Goal: Information Seeking & Learning: Find specific fact

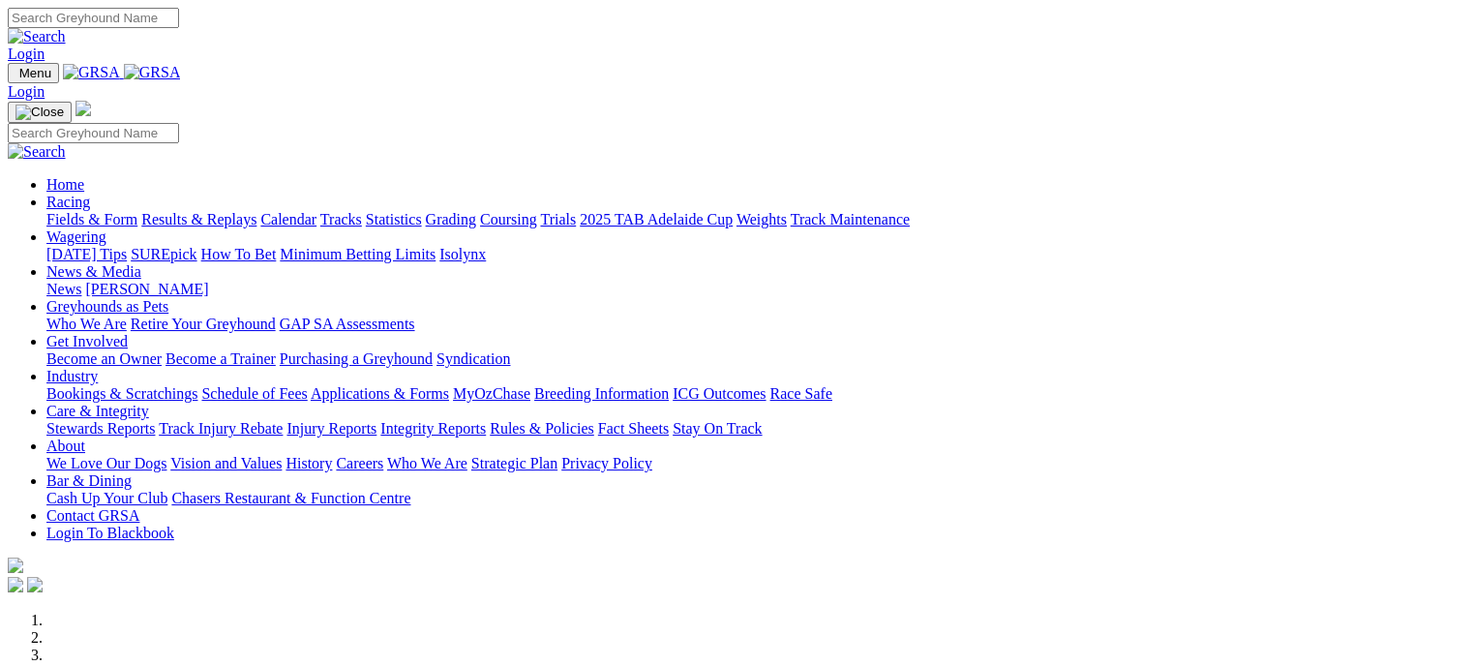
click at [90, 194] on link "Racing" at bounding box center [68, 202] width 44 height 16
click at [246, 211] on link "Results & Replays" at bounding box center [198, 219] width 115 height 16
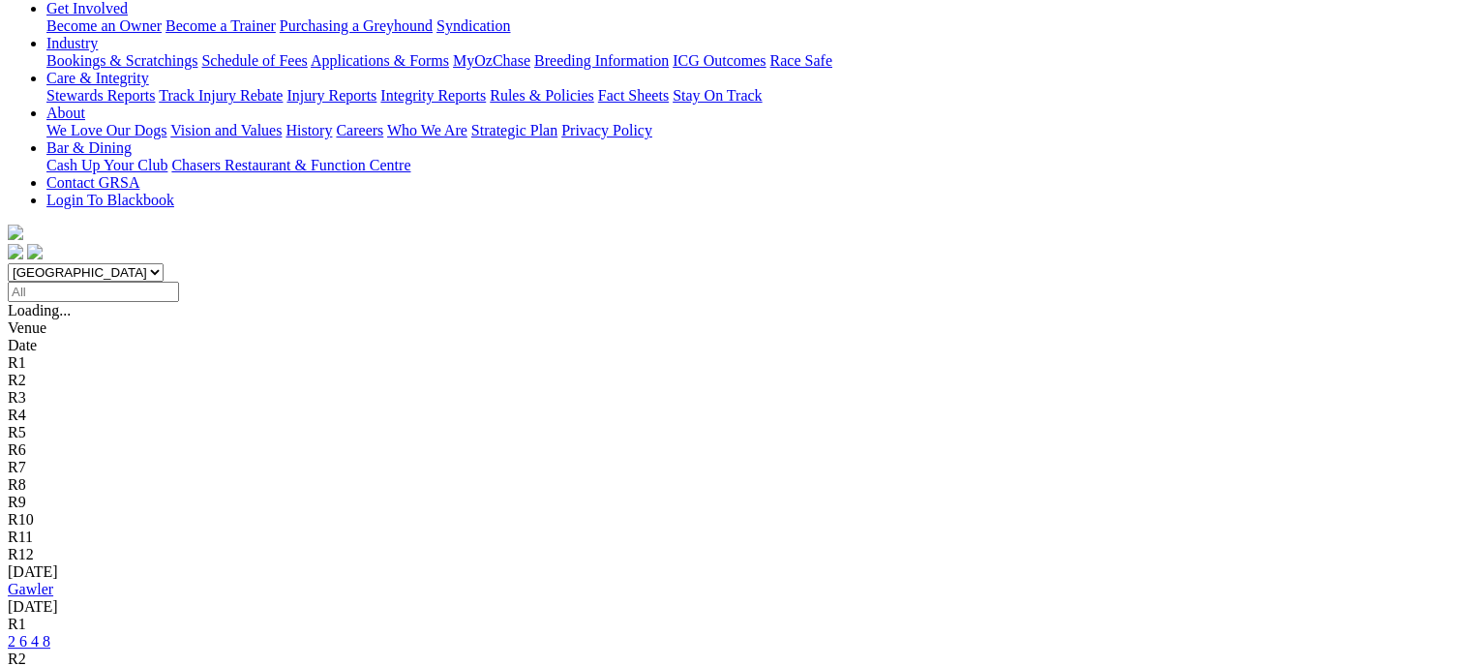
scroll to position [389, 0]
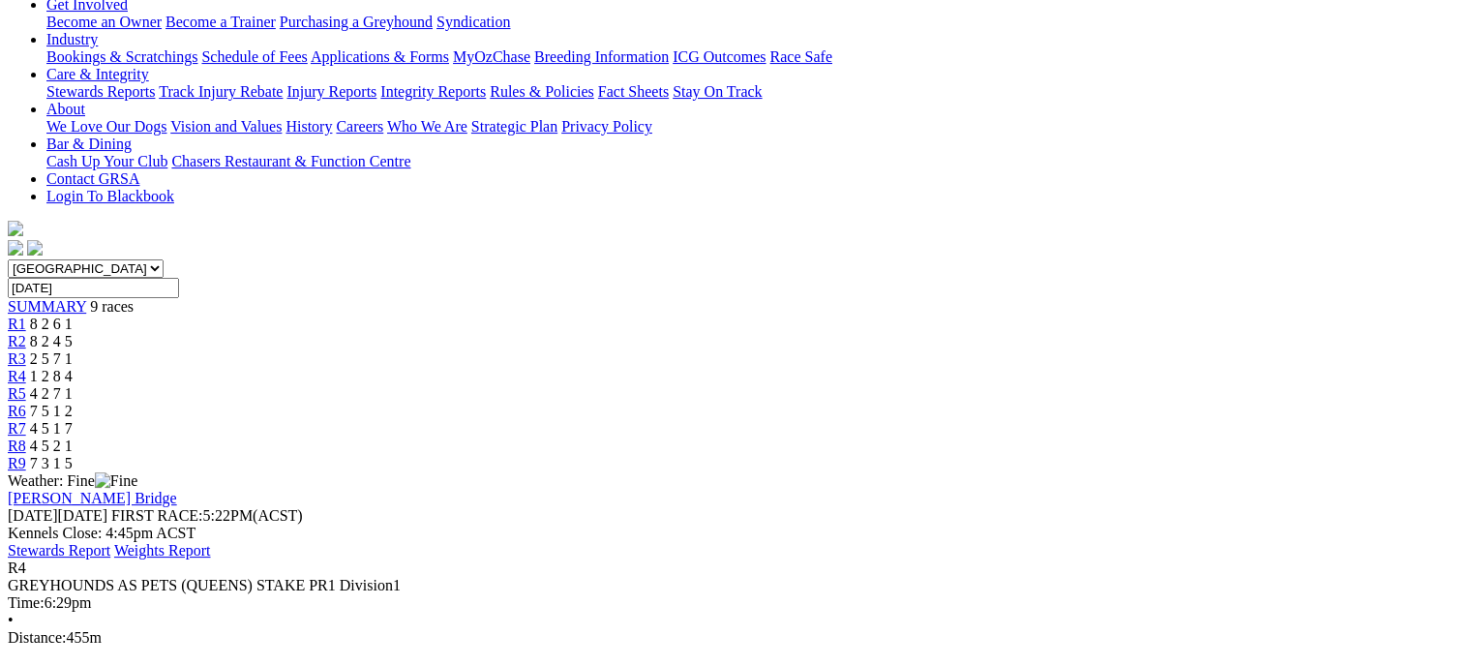
scroll to position [305, 0]
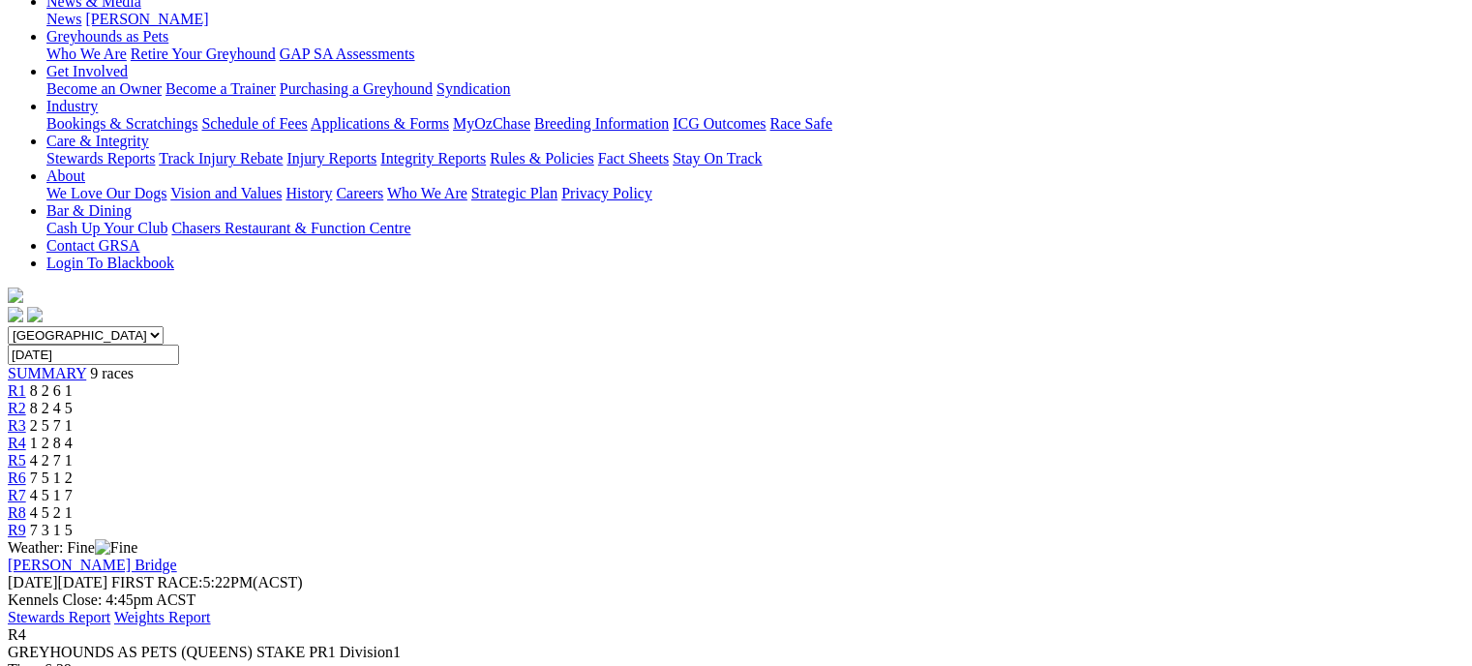
click at [73, 417] on span "2 5 7 1" at bounding box center [51, 425] width 43 height 16
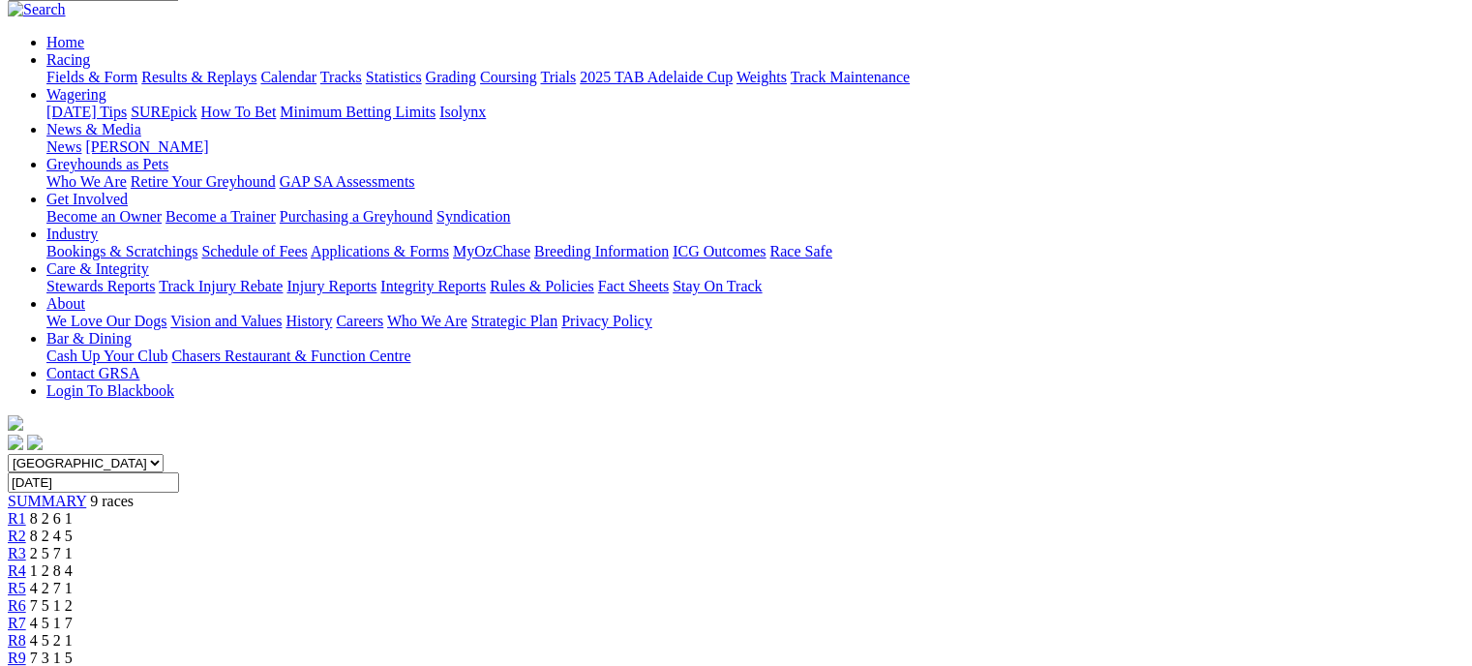
scroll to position [151, 0]
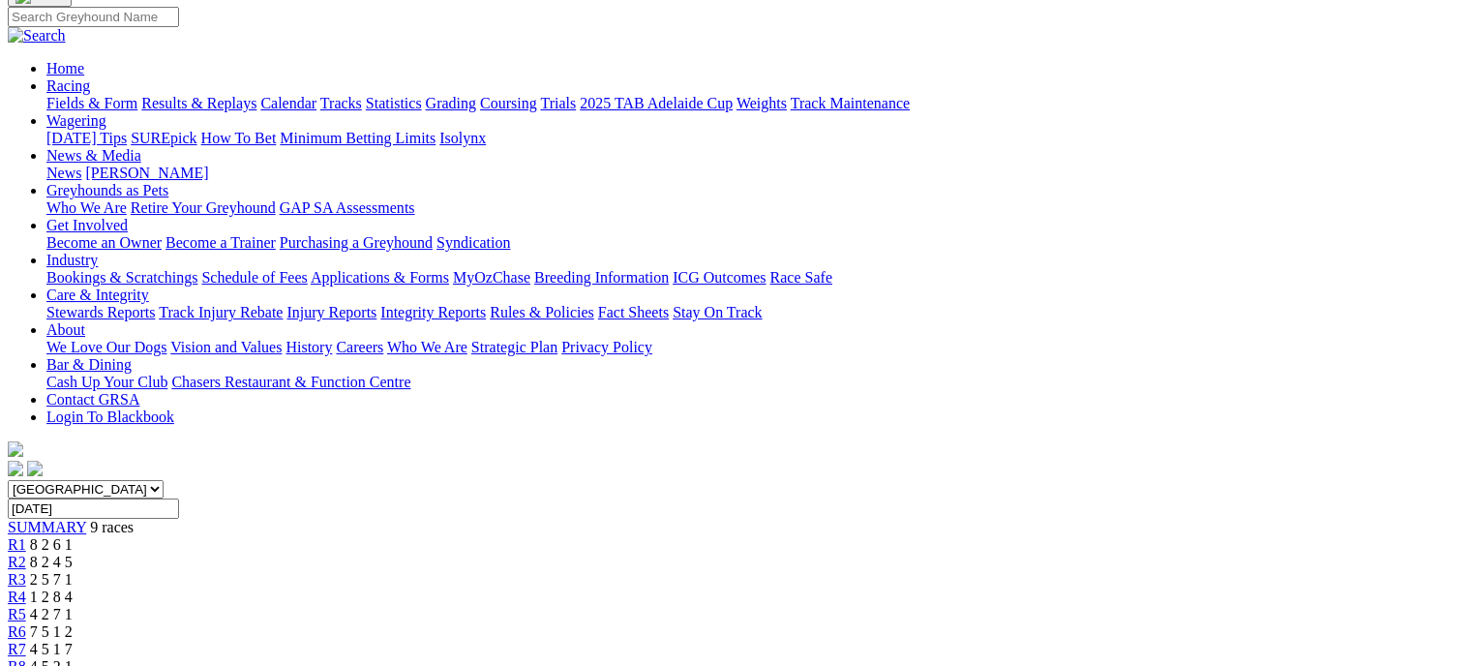
click at [73, 606] on span "4 2 7 1" at bounding box center [51, 614] width 43 height 16
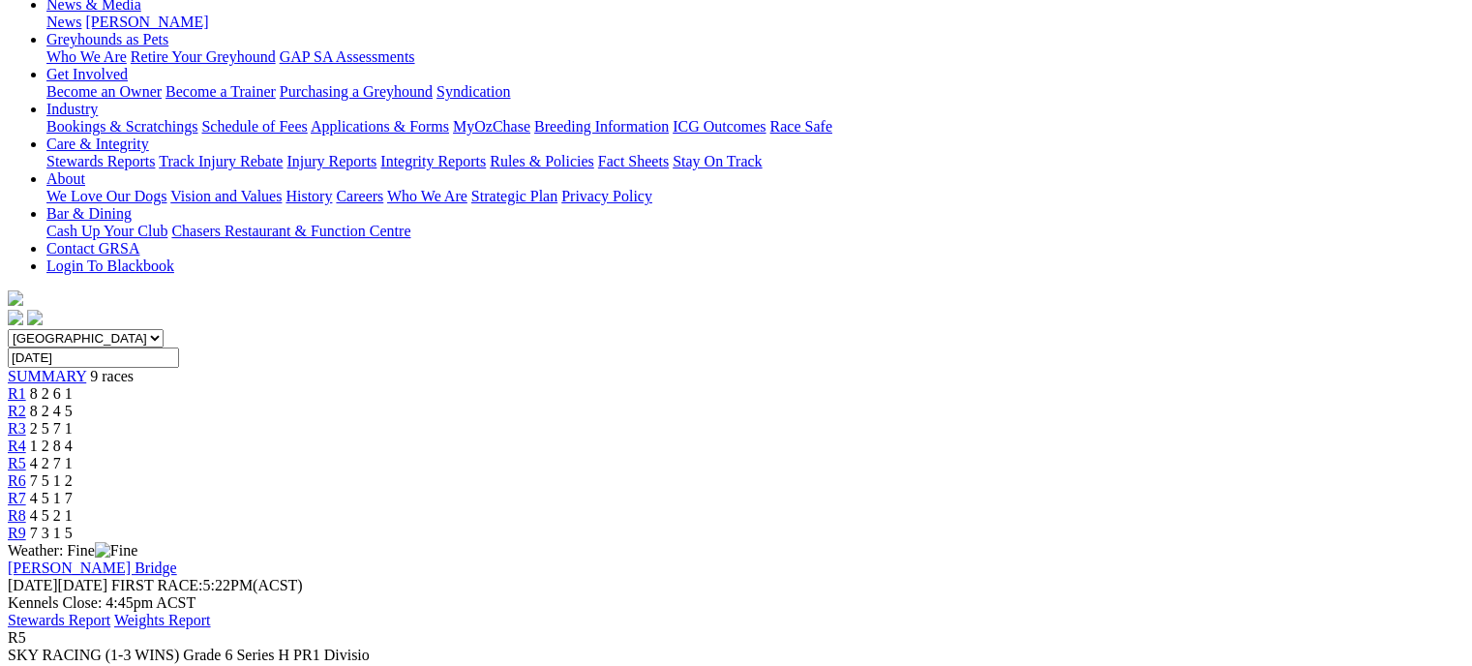
scroll to position [263, 0]
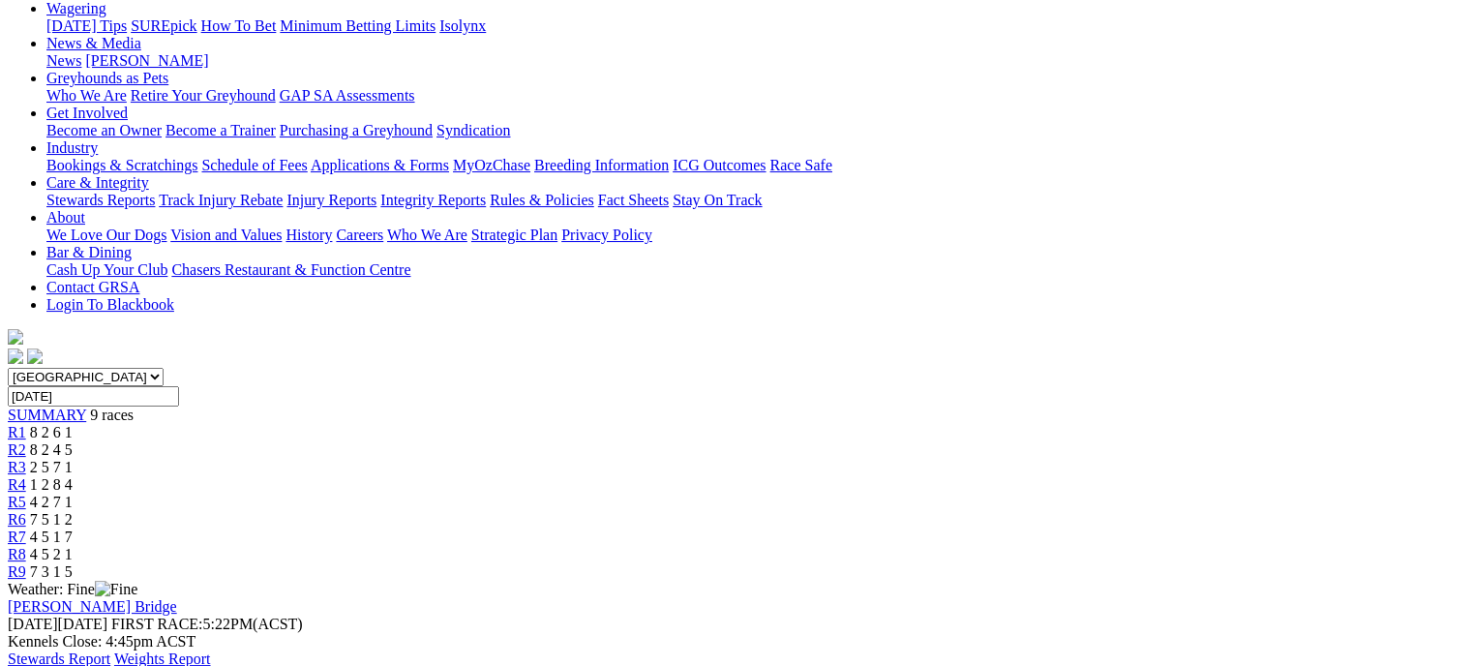
click at [491, 441] on div "R2 8 2 4 5" at bounding box center [736, 449] width 1456 height 17
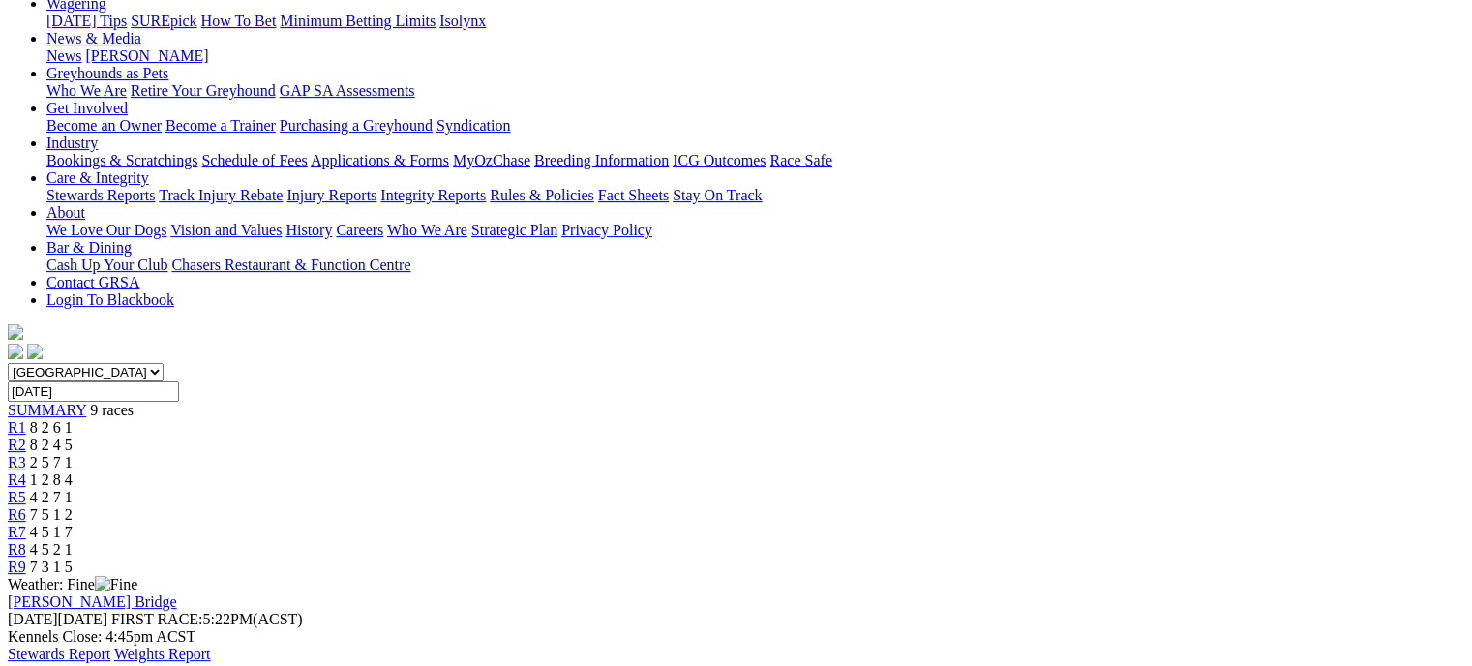
scroll to position [274, 0]
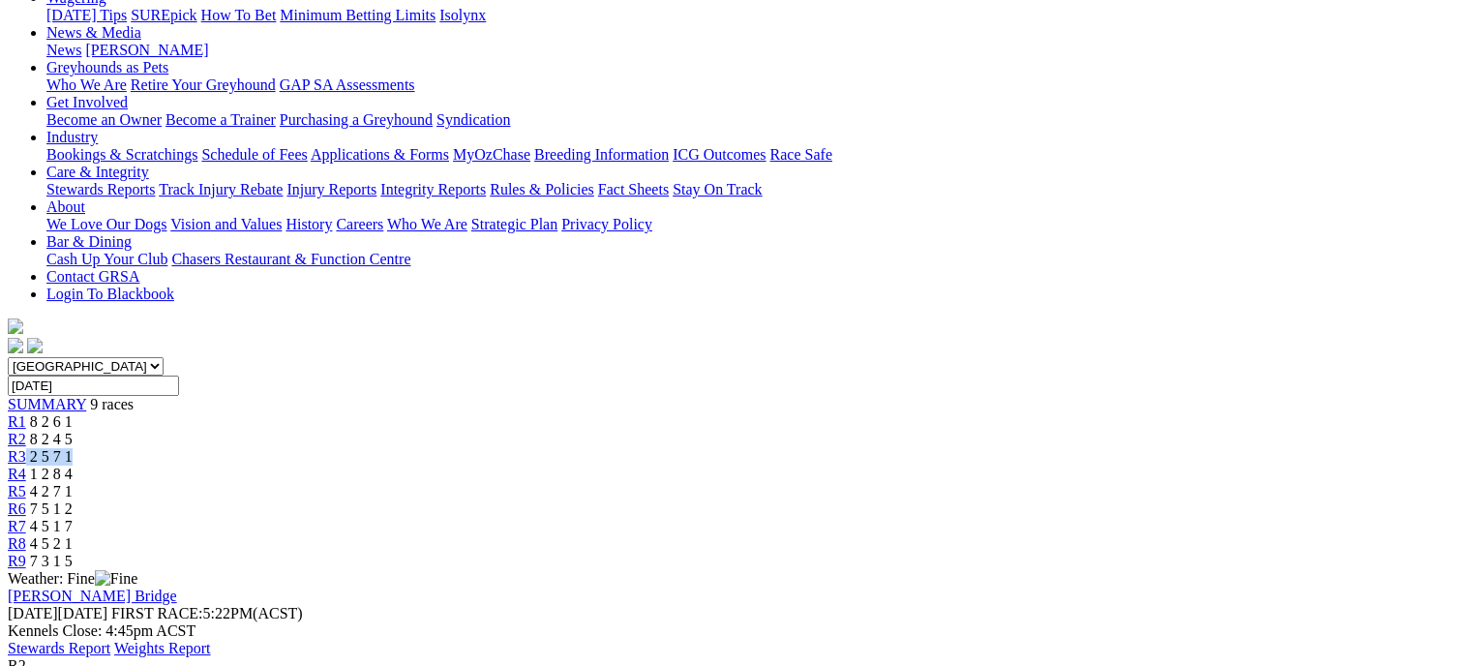
click at [622, 448] on div "R3 2 5 7 1" at bounding box center [736, 456] width 1456 height 17
click at [73, 448] on span "2 5 7 1" at bounding box center [51, 456] width 43 height 16
click at [564, 448] on div "R3 2 5 7 1" at bounding box center [736, 456] width 1456 height 17
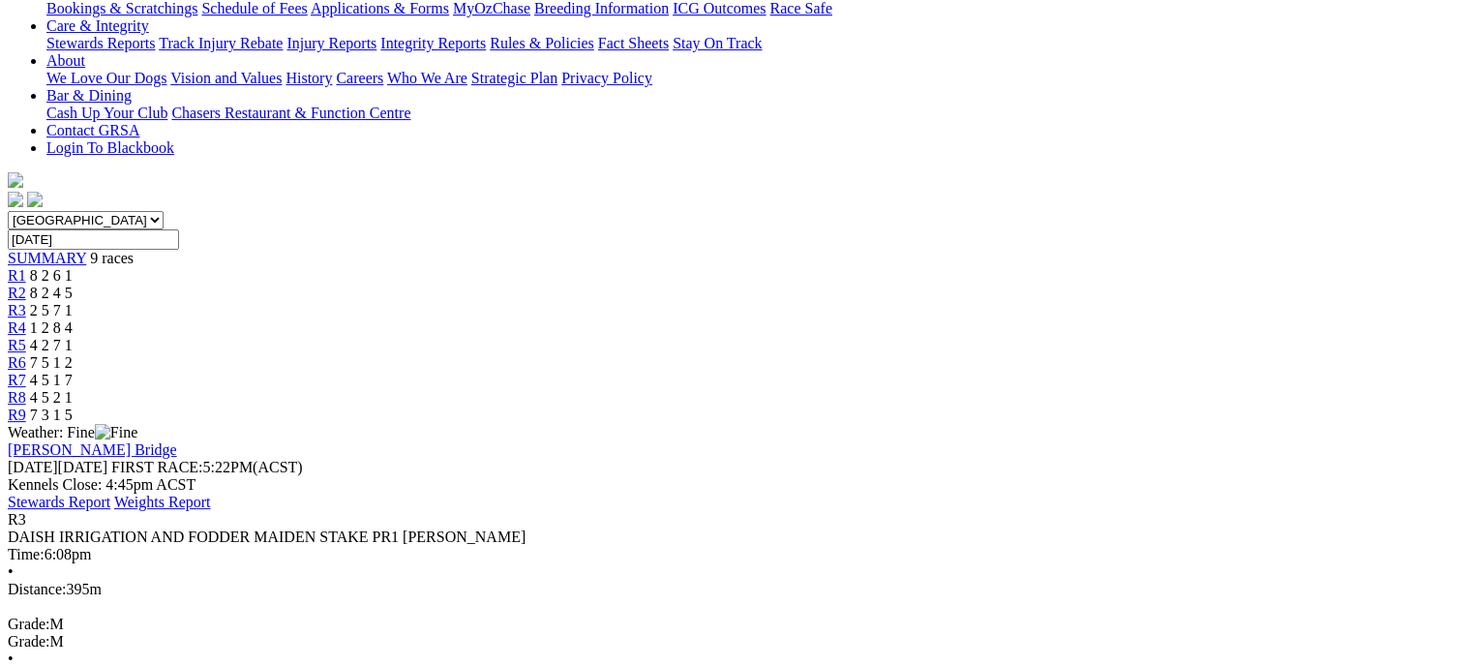
scroll to position [449, 0]
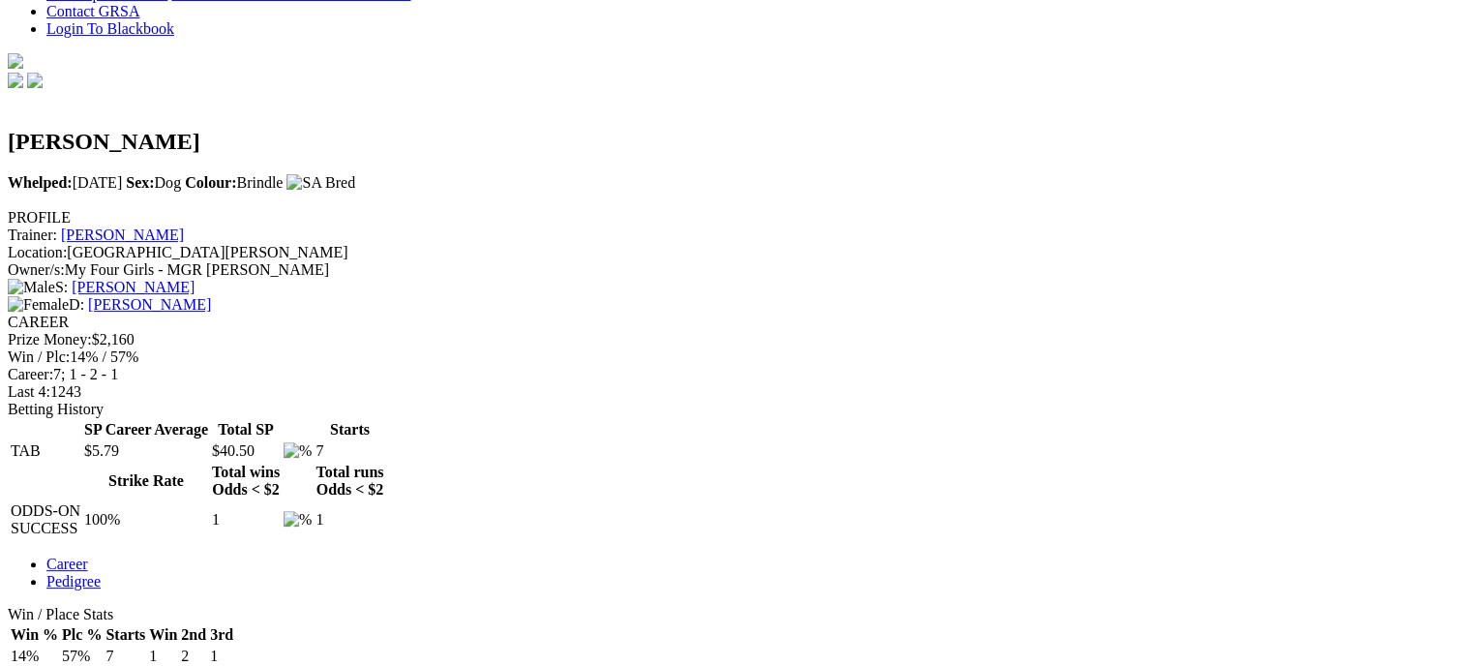
scroll to position [542, 0]
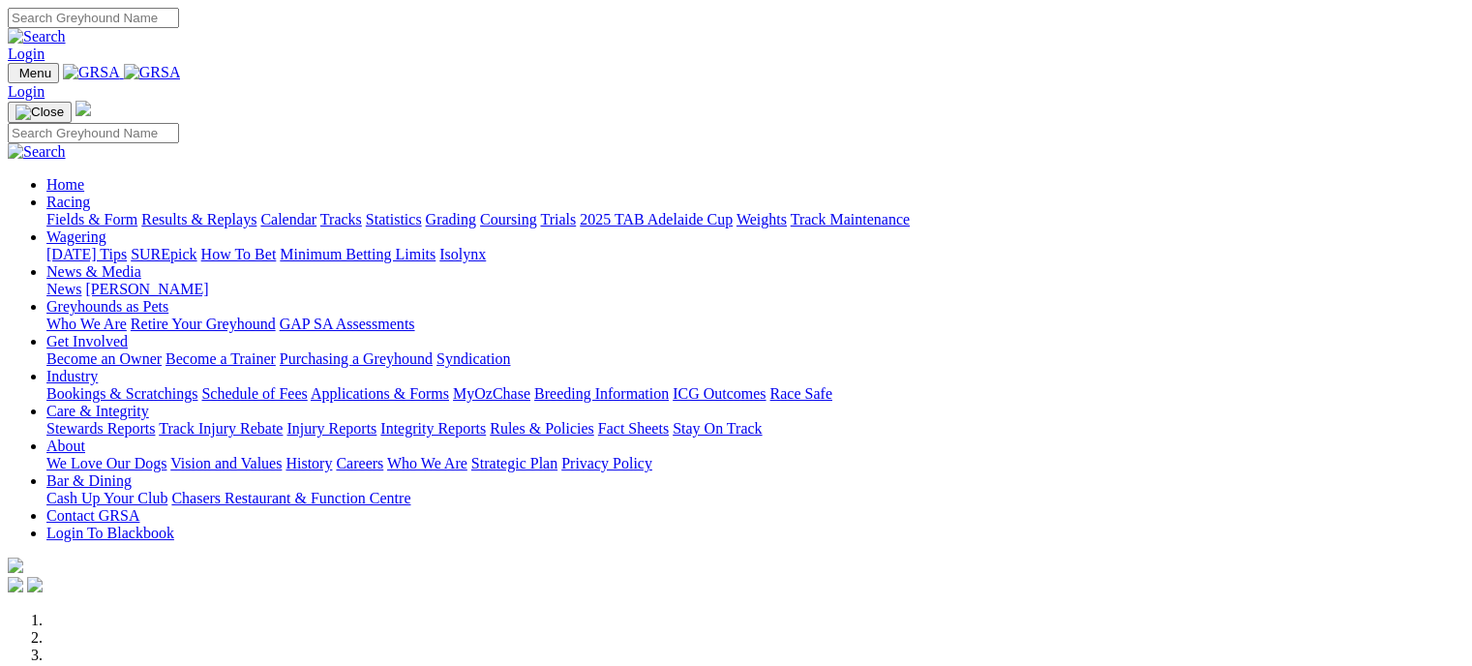
click at [197, 385] on link "Bookings & Scratchings" at bounding box center [121, 393] width 151 height 16
